Goal: Task Accomplishment & Management: Use online tool/utility

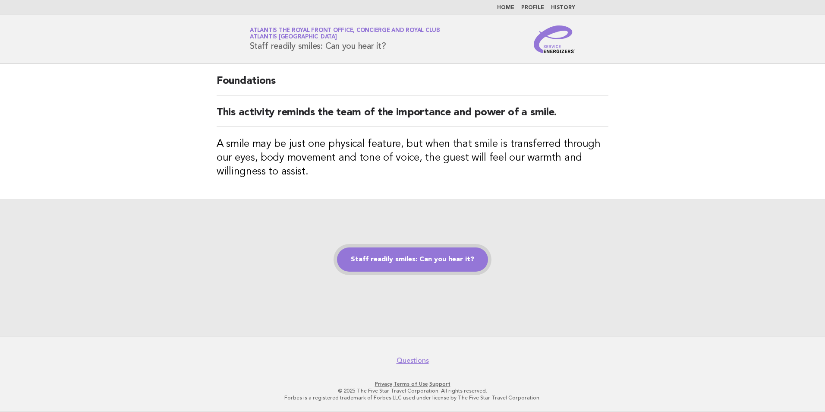
click at [408, 254] on link "Staff readily smiles: Can you hear it?" at bounding box center [412, 259] width 151 height 24
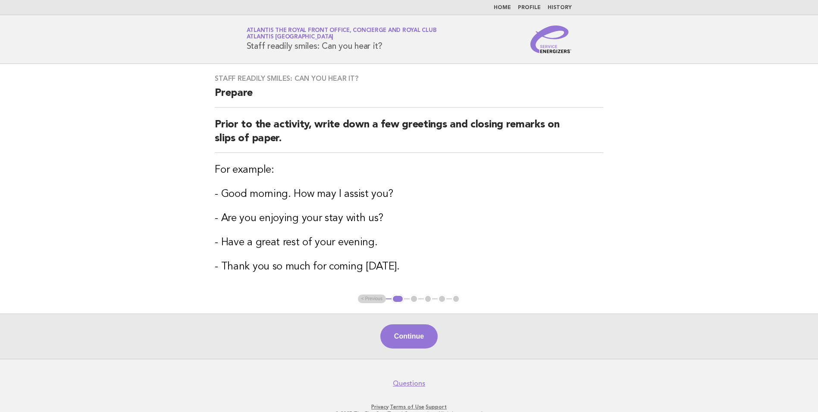
click at [415, 334] on button "Continue" at bounding box center [409, 336] width 57 height 24
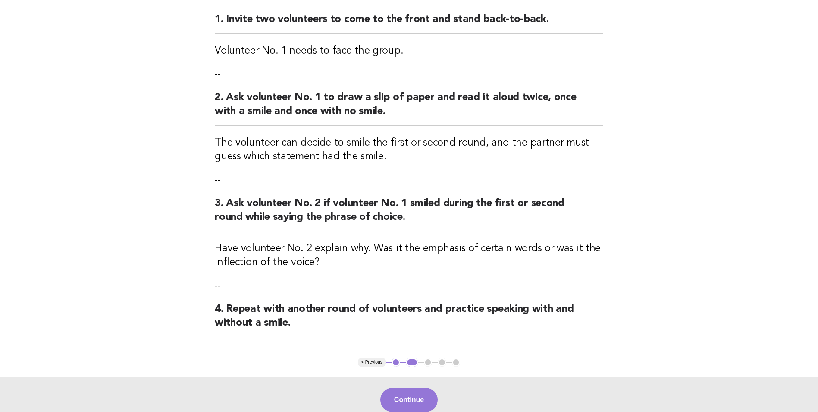
scroll to position [173, 0]
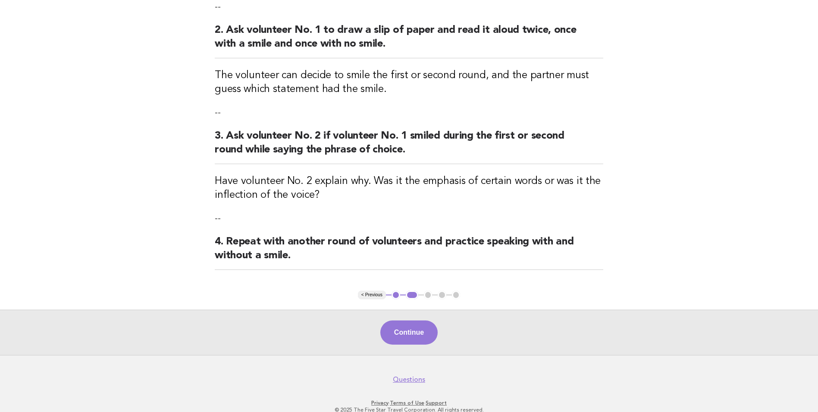
click at [407, 331] on button "Continue" at bounding box center [409, 332] width 57 height 24
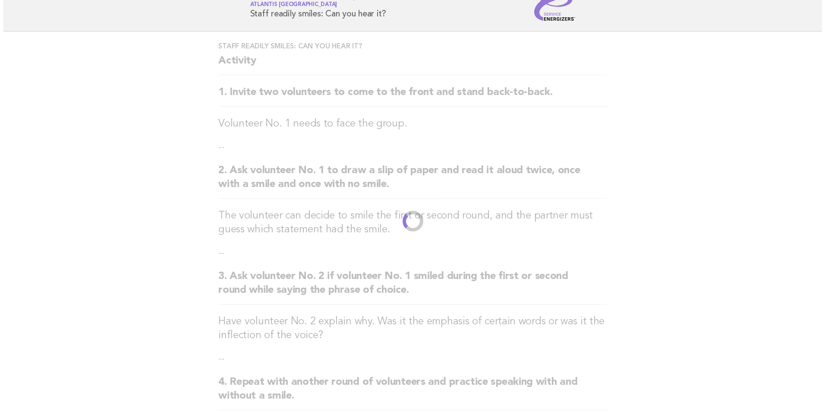
scroll to position [0, 0]
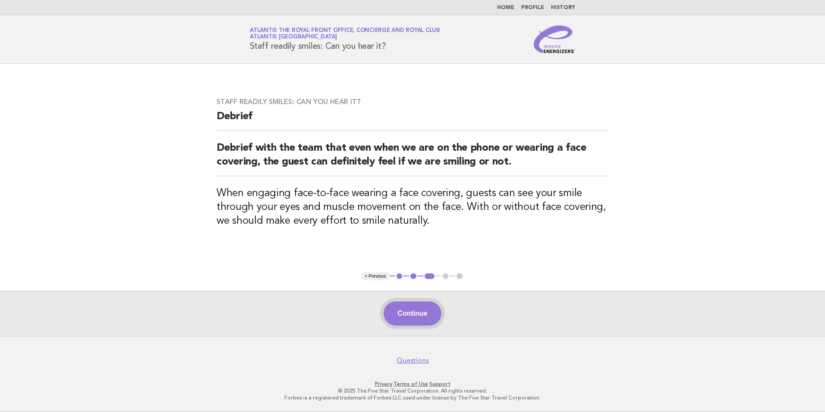
click at [436, 318] on button "Continue" at bounding box center [412, 313] width 57 height 24
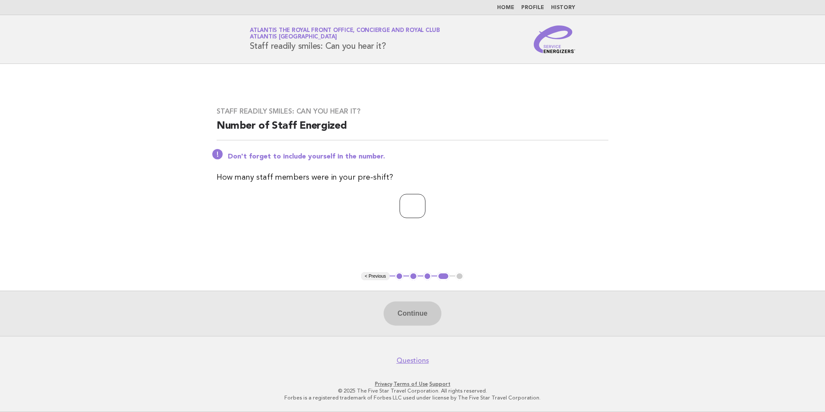
click at [407, 211] on input "number" at bounding box center [413, 206] width 26 height 24
type input "*"
click at [406, 317] on button "Continue" at bounding box center [412, 313] width 57 height 24
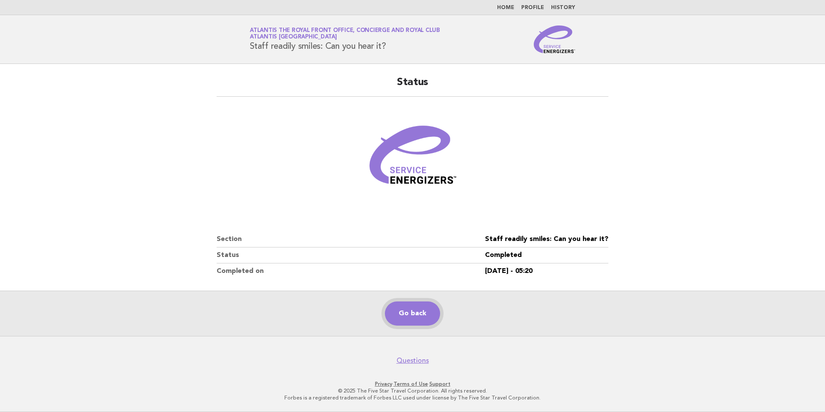
click at [414, 321] on link "Go back" at bounding box center [412, 313] width 55 height 24
